Goal: Information Seeking & Learning: Learn about a topic

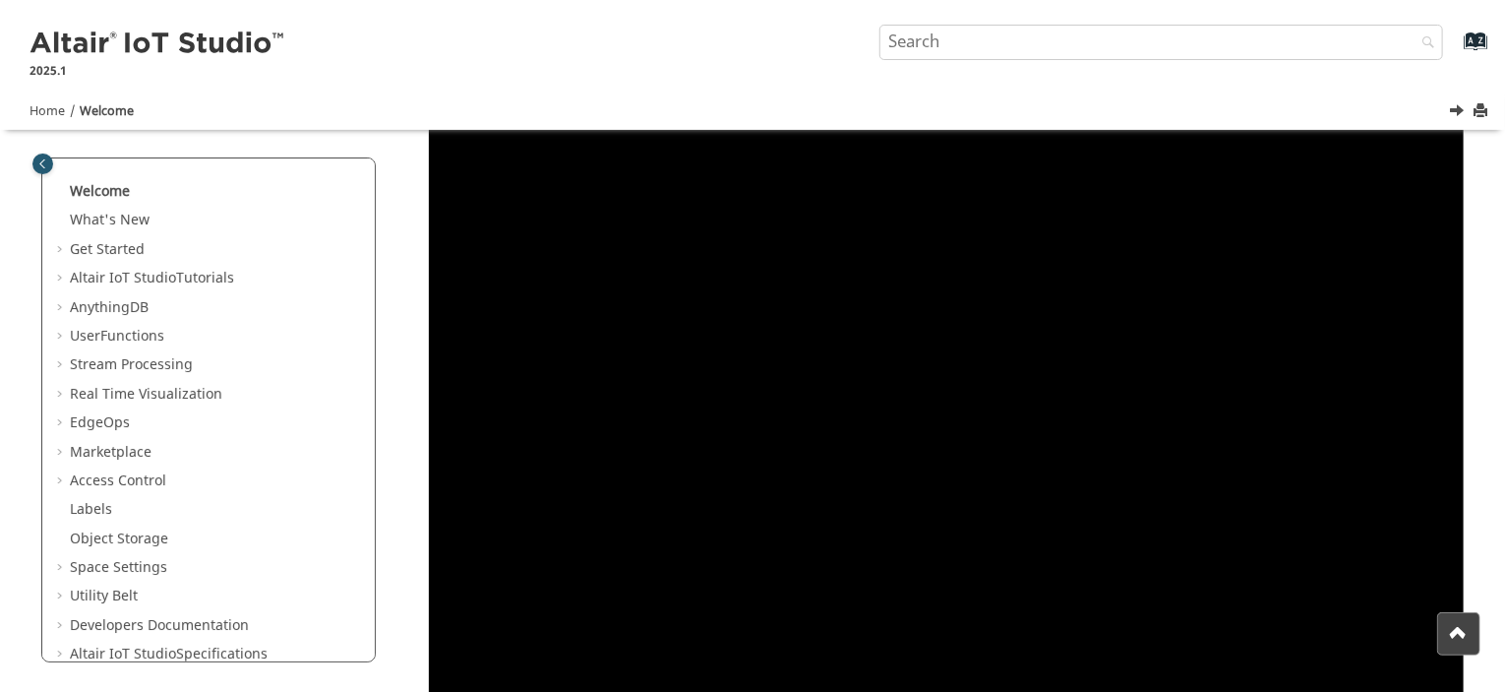
scroll to position [239, 0]
click at [1478, 479] on div "Welcome What's New View new features for Altair IoT Studio 's latest release. G…" at bounding box center [752, 524] width 1475 height 1212
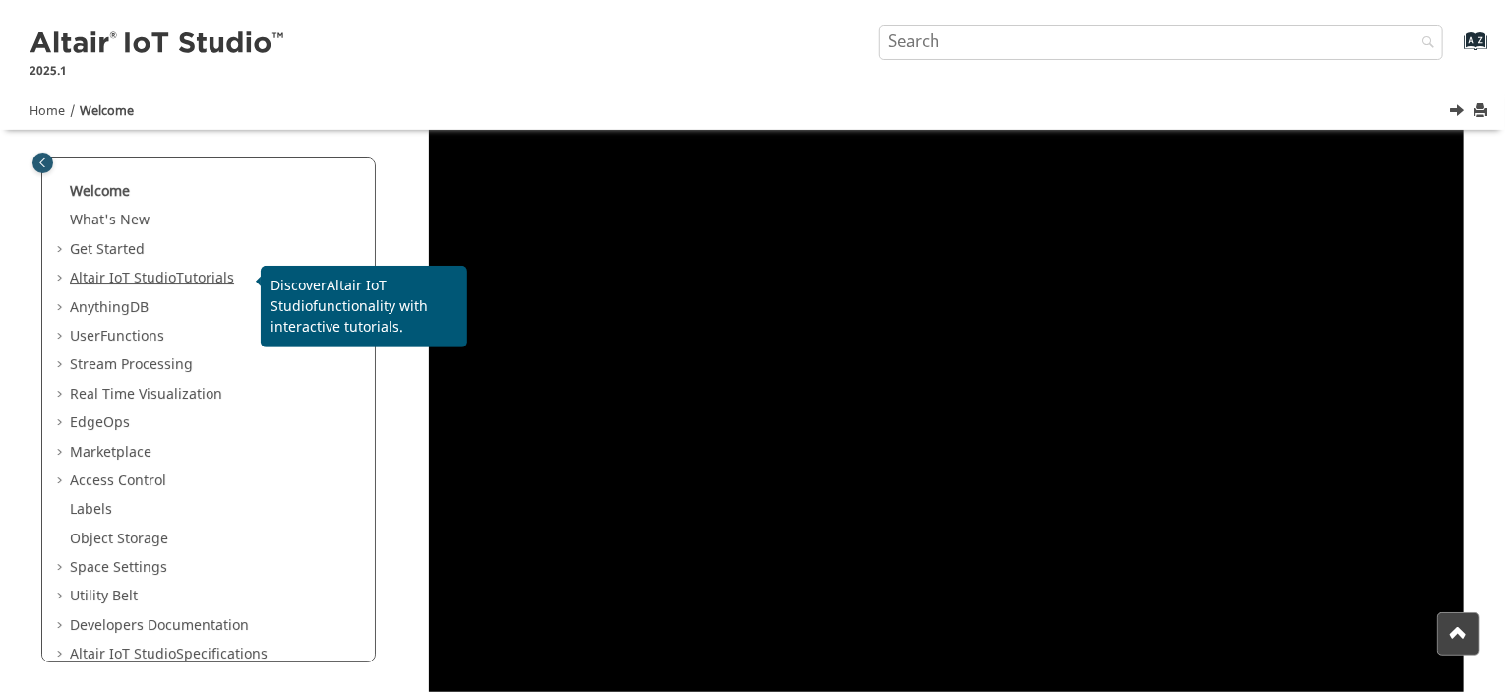
click at [139, 278] on span "Altair IoT Studio" at bounding box center [123, 278] width 106 height 21
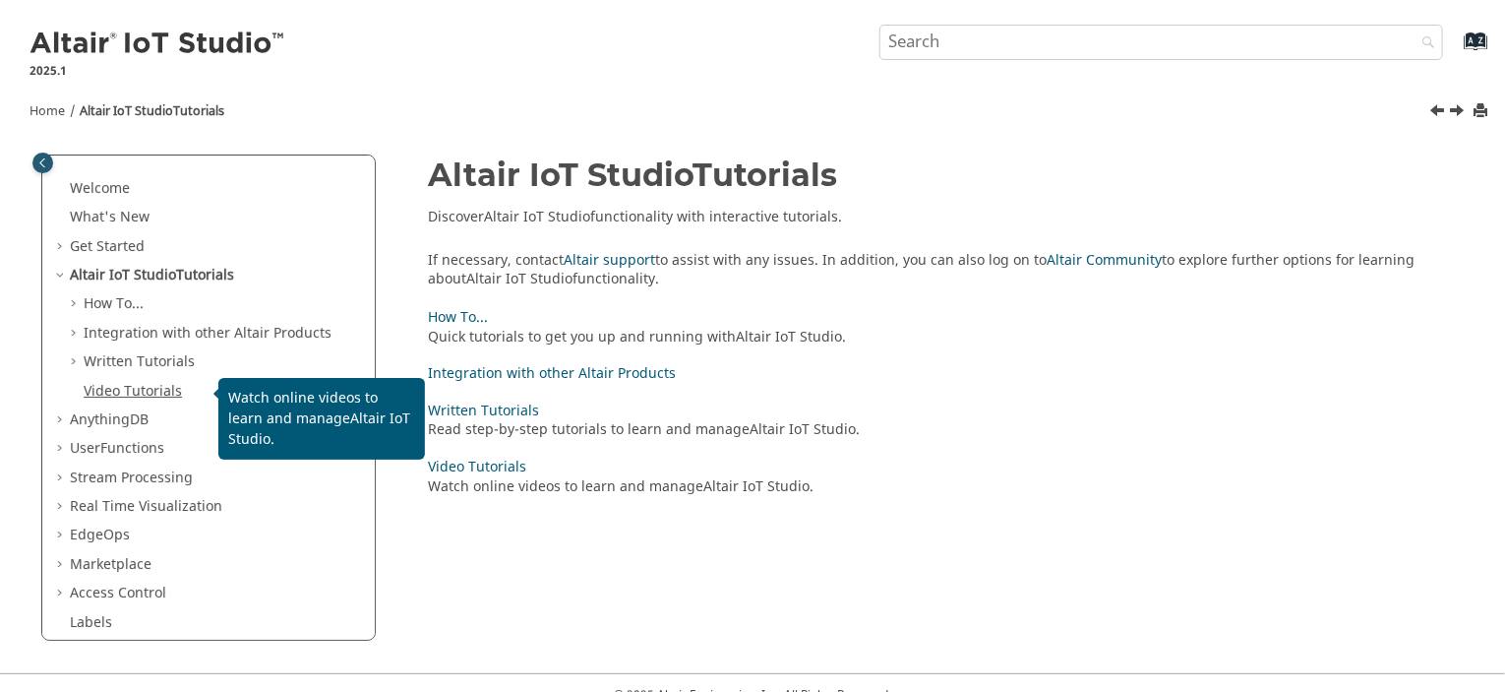
click at [102, 391] on link "Video Tutorials" at bounding box center [133, 391] width 98 height 21
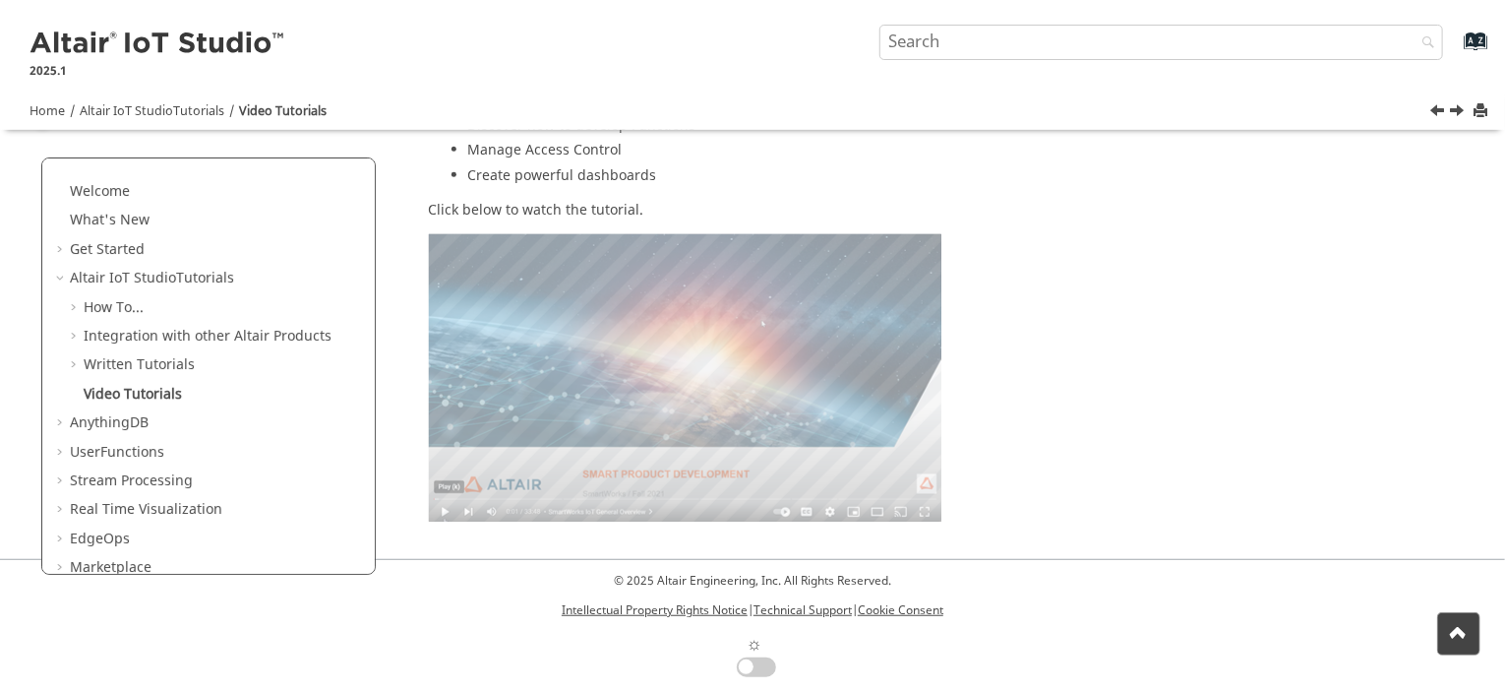
scroll to position [387, 0]
click at [429, 520] on area at bounding box center [429, 520] width 0 height 0
